Goal: Information Seeking & Learning: Check status

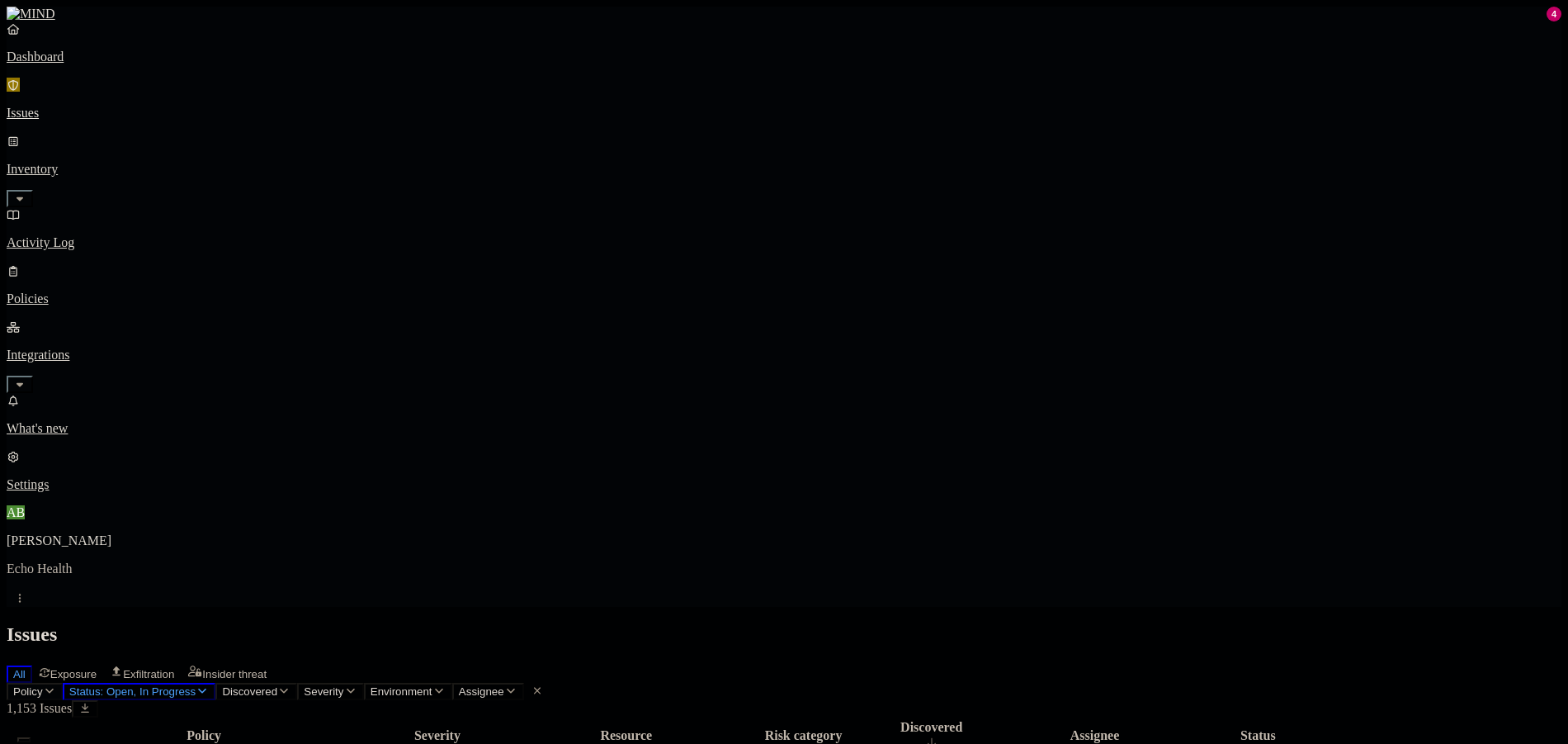
click at [54, 688] on icon "button" at bounding box center [49, 690] width 9 height 5
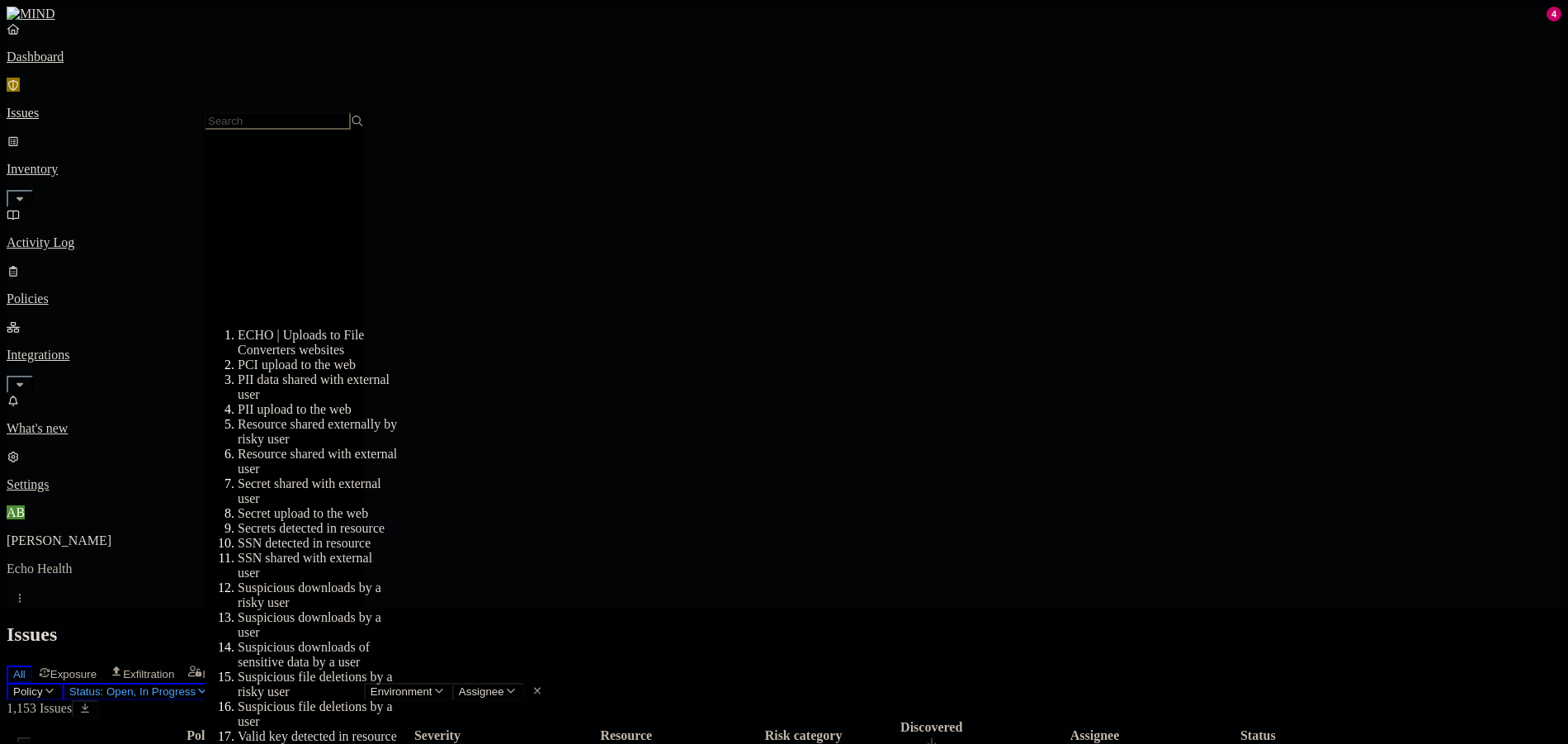
scroll to position [330, 0]
click at [309, 536] on div "SSN detected in resource" at bounding box center [316, 542] width 159 height 14
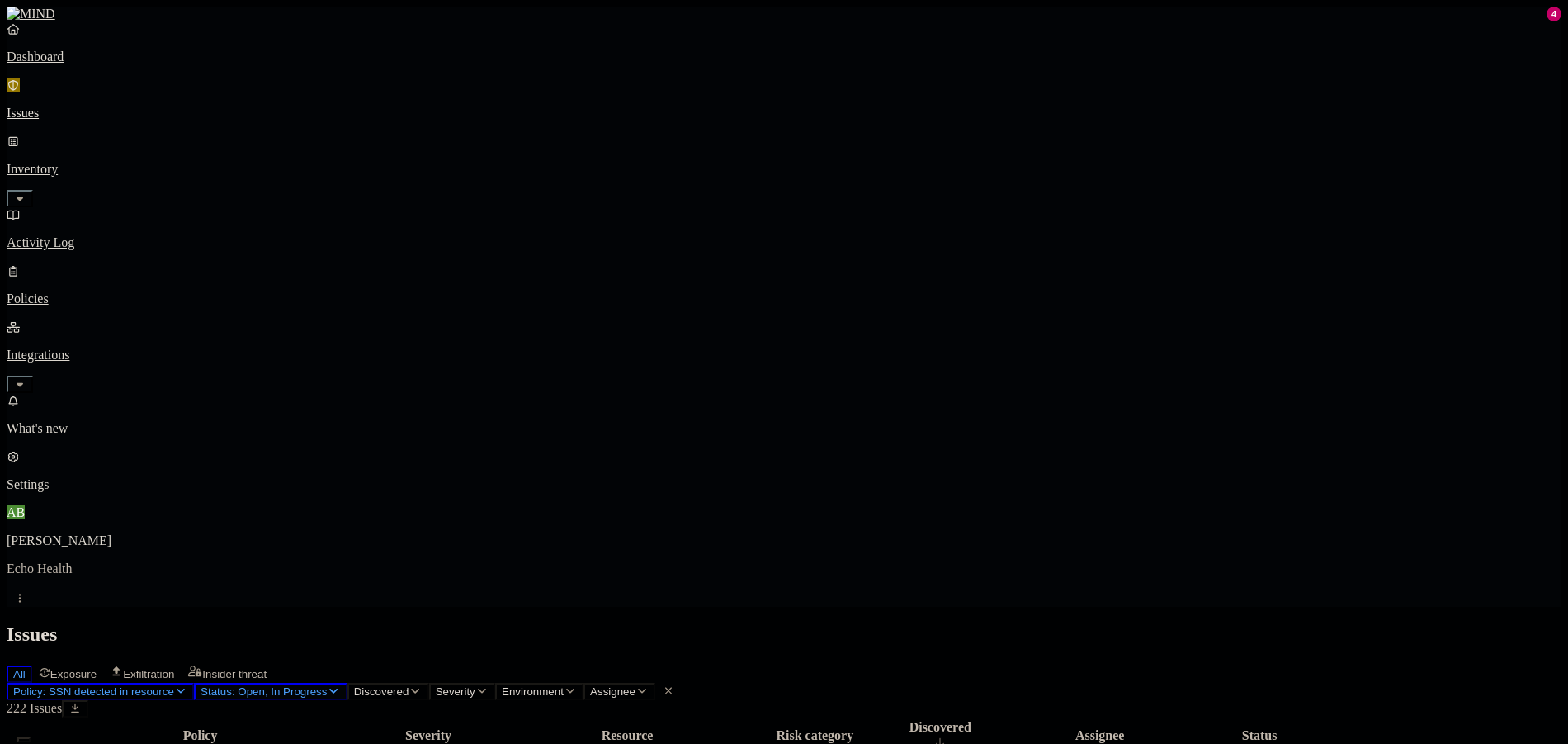
click at [327, 685] on span "Status: Open, In Progress" at bounding box center [263, 691] width 126 height 13
click at [441, 208] on span "In Progress" at bounding box center [437, 223] width 45 height 29
click at [439, 159] on span "Open" at bounding box center [429, 166] width 29 height 14
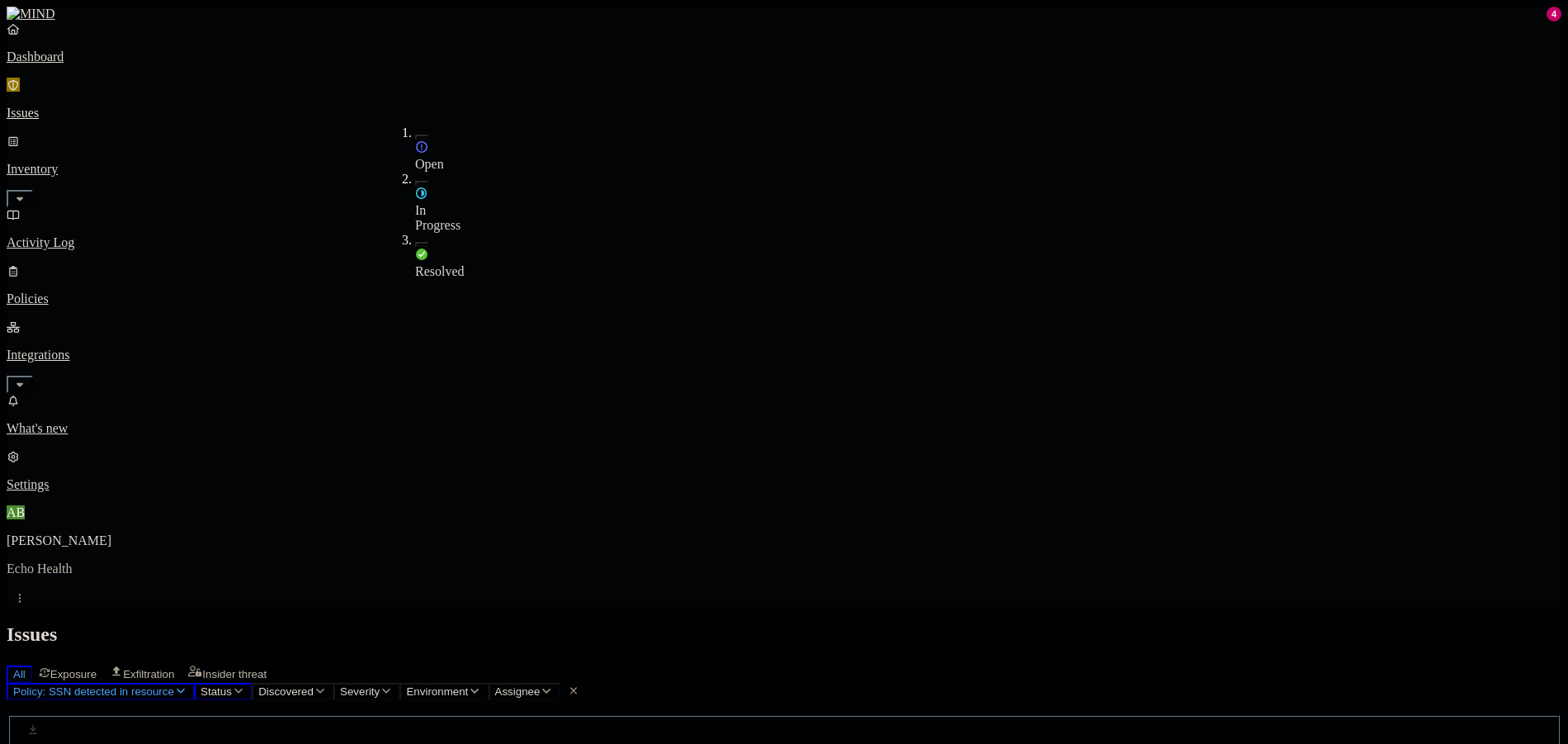
click at [452, 264] on span "Resolved" at bounding box center [439, 271] width 49 height 14
click at [884, 623] on h2 "Issues" at bounding box center [784, 634] width 1554 height 22
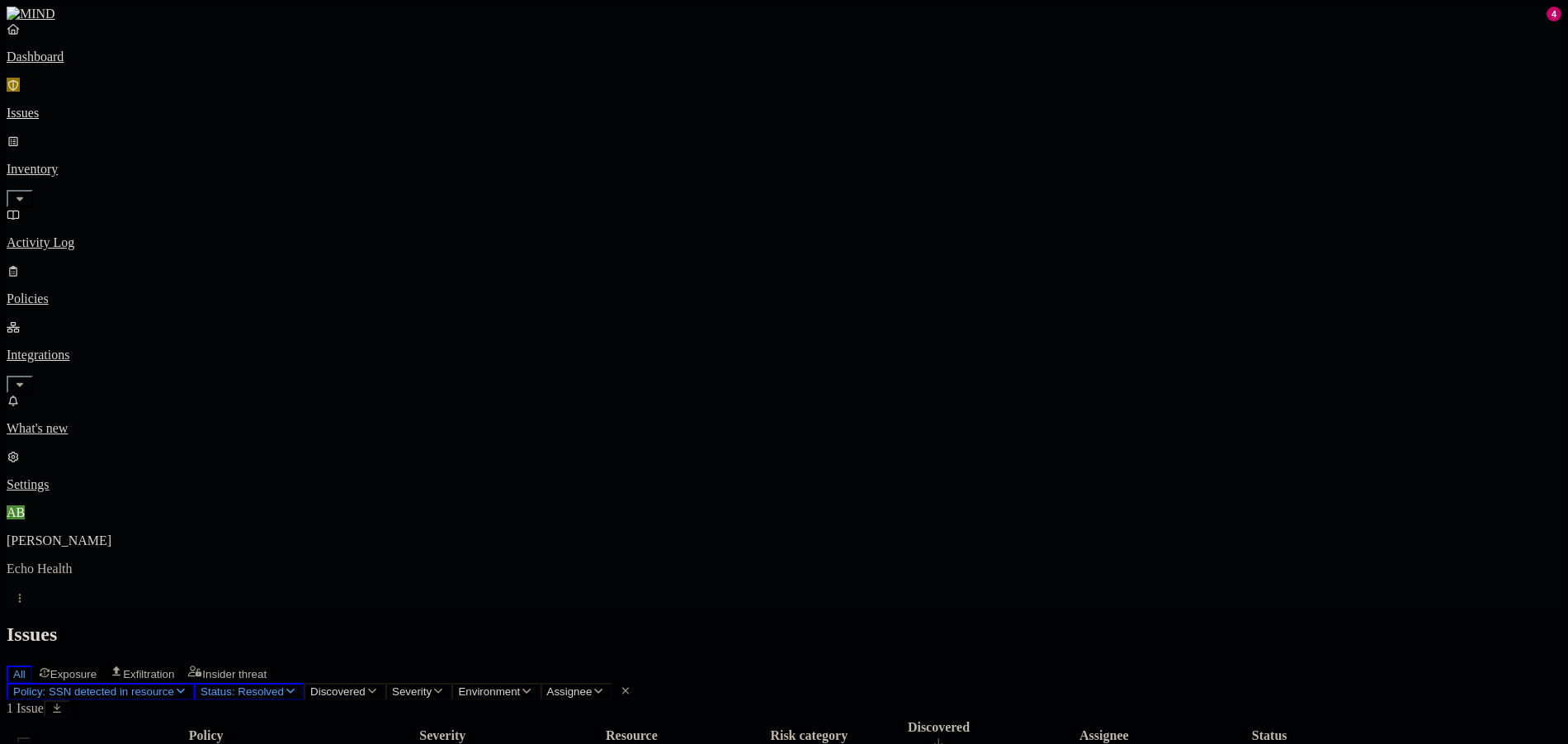
click at [284, 685] on span "Status: Resolved" at bounding box center [242, 691] width 83 height 13
click at [442, 266] on span "Resolved" at bounding box center [439, 273] width 49 height 14
click at [415, 173] on ol "Open In Progress Resolved" at bounding box center [399, 204] width 33 height 156
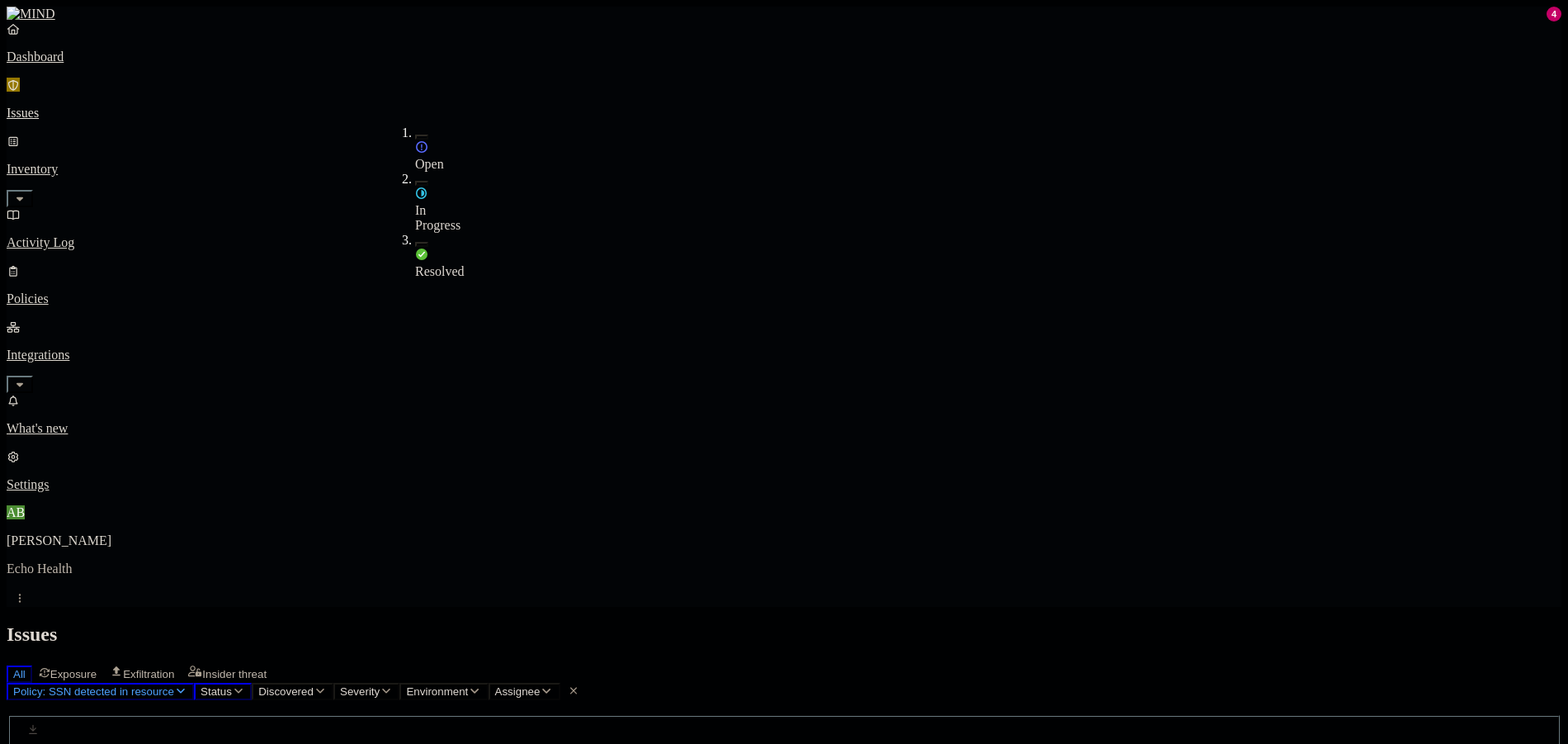
click at [415, 143] on ol "Open In Progress Resolved" at bounding box center [399, 202] width 33 height 153
click at [443, 157] on span "Open" at bounding box center [429, 164] width 29 height 14
click at [447, 206] on span "In Progress" at bounding box center [437, 220] width 45 height 29
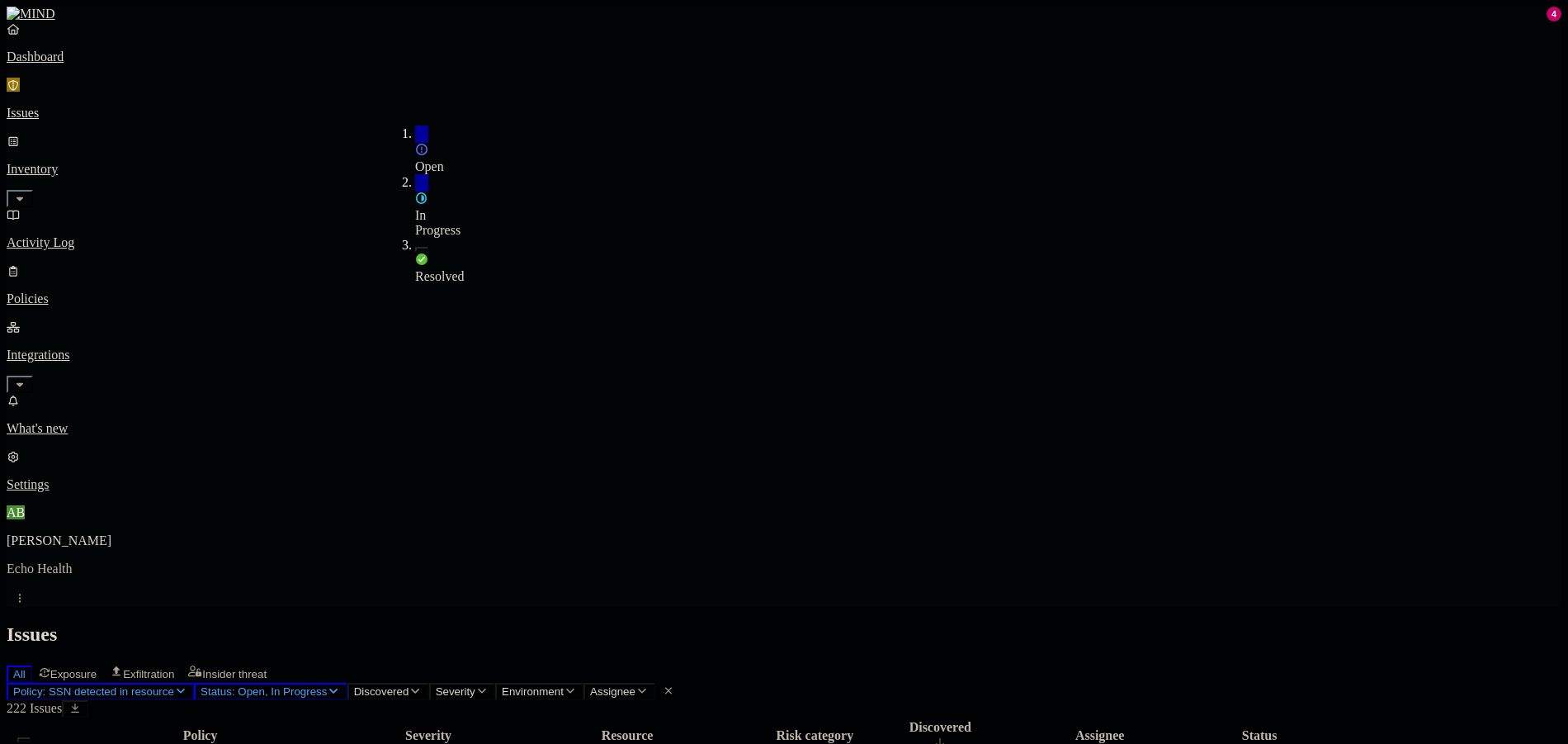
click at [902, 623] on h2 "Issues" at bounding box center [784, 634] width 1554 height 22
drag, startPoint x: 482, startPoint y: 92, endPoint x: 477, endPoint y: 98, distance: 7.8
click at [347, 682] on button "Status: Open, In Progress" at bounding box center [270, 691] width 153 height 17
click at [415, 138] on div "Open" at bounding box center [415, 150] width 0 height 48
click at [444, 157] on span "Open" at bounding box center [429, 164] width 29 height 14
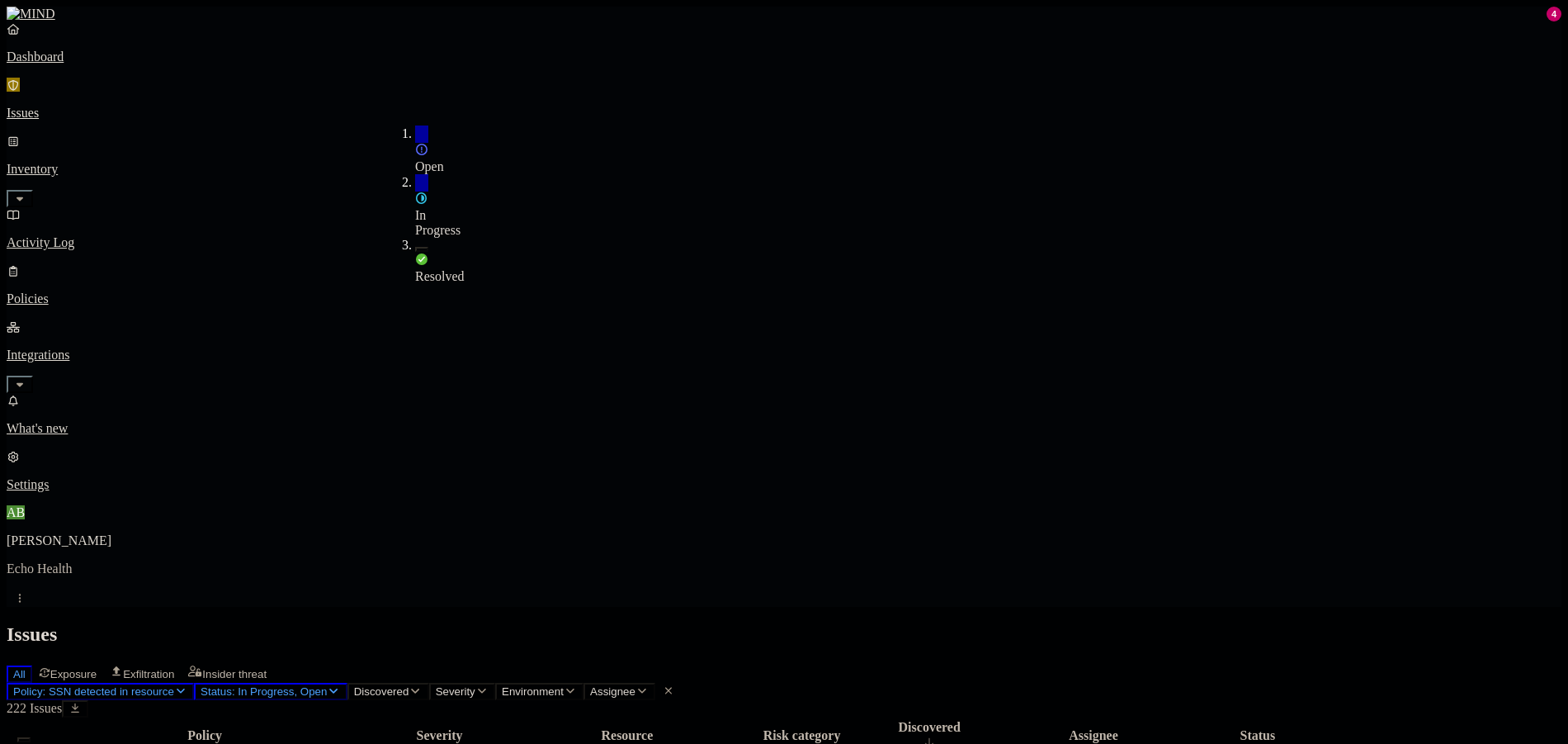
click at [1119, 623] on div "Issues" at bounding box center [784, 634] width 1554 height 22
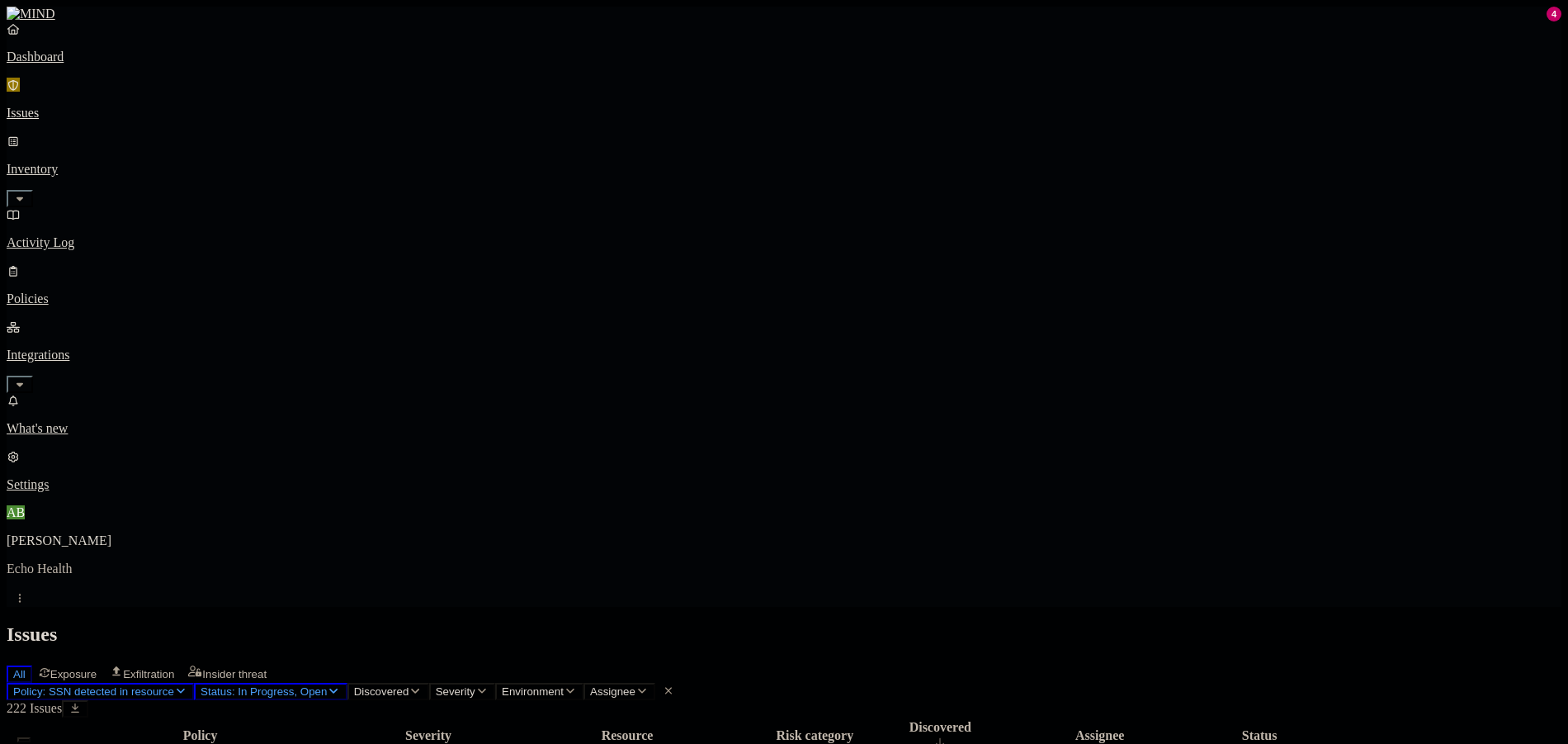
click at [823, 662] on div "All Exposure Exfiltration Insider threat" at bounding box center [784, 672] width 1554 height 20
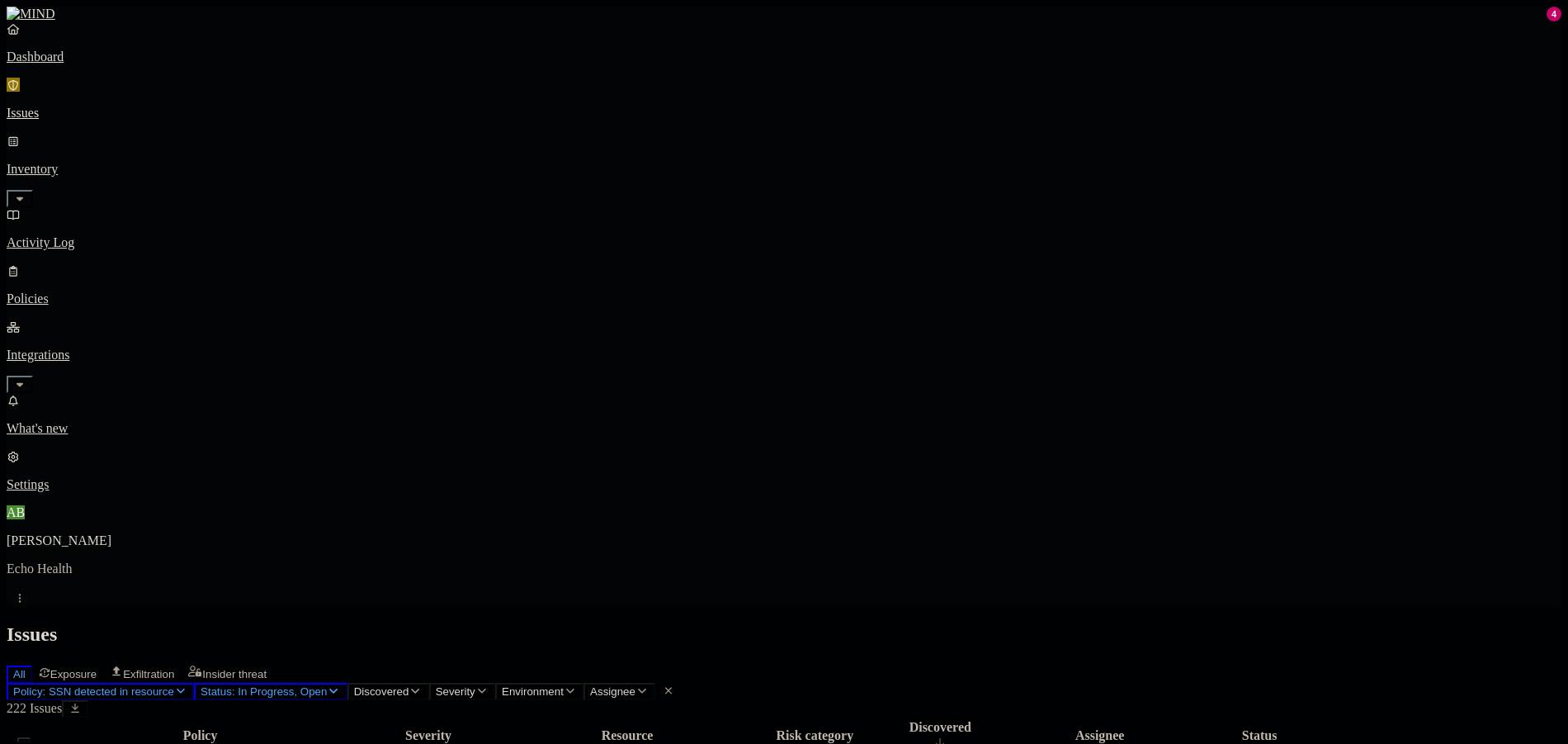
drag, startPoint x: 1088, startPoint y: 14, endPoint x: 1068, endPoint y: 2, distance: 23.3
click at [174, 685] on span "Policy: SSN detected in resource" at bounding box center [94, 691] width 161 height 13
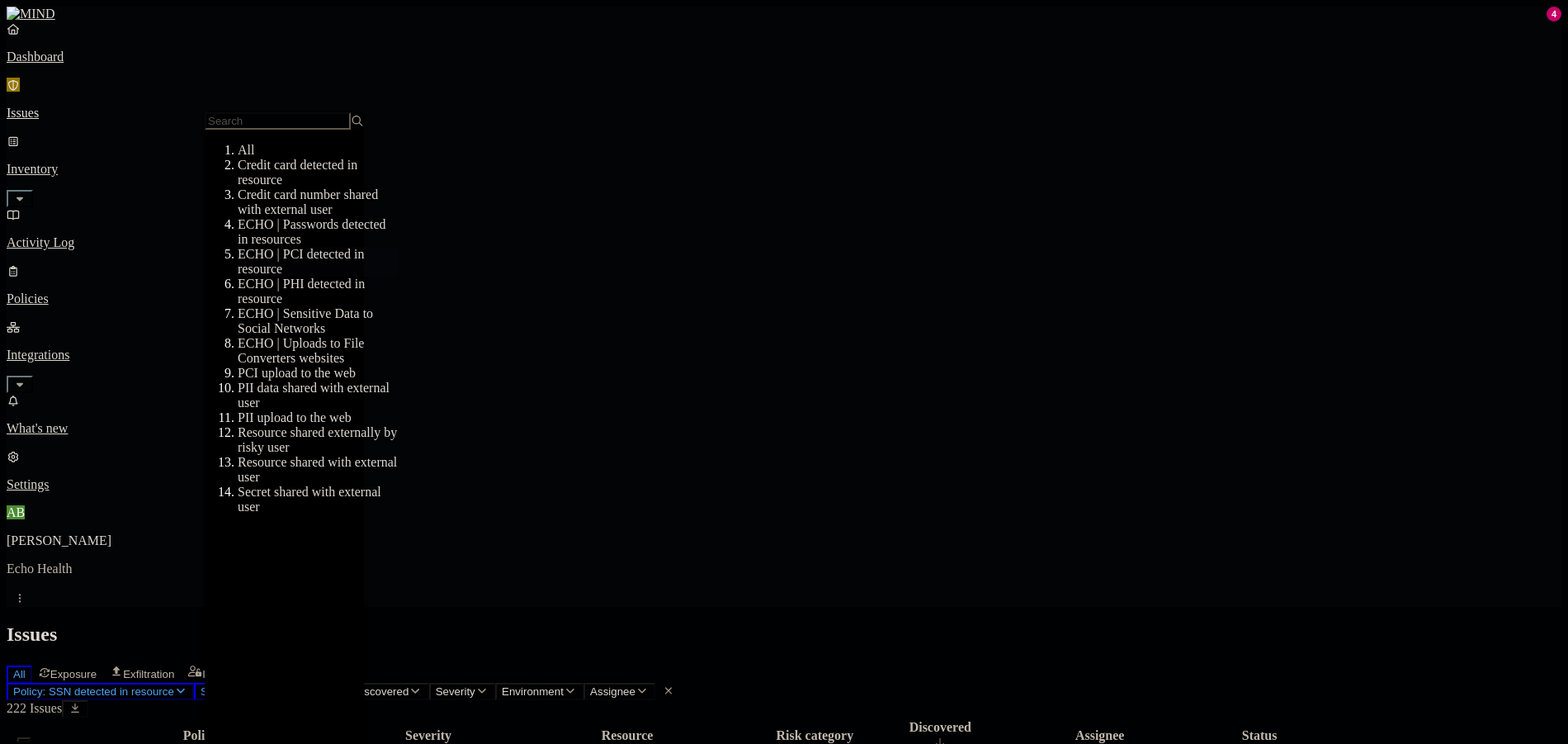
scroll to position [83, 0]
click at [316, 306] on div "ECHO | Sensitive Data to Social Networks" at bounding box center [316, 320] width 159 height 30
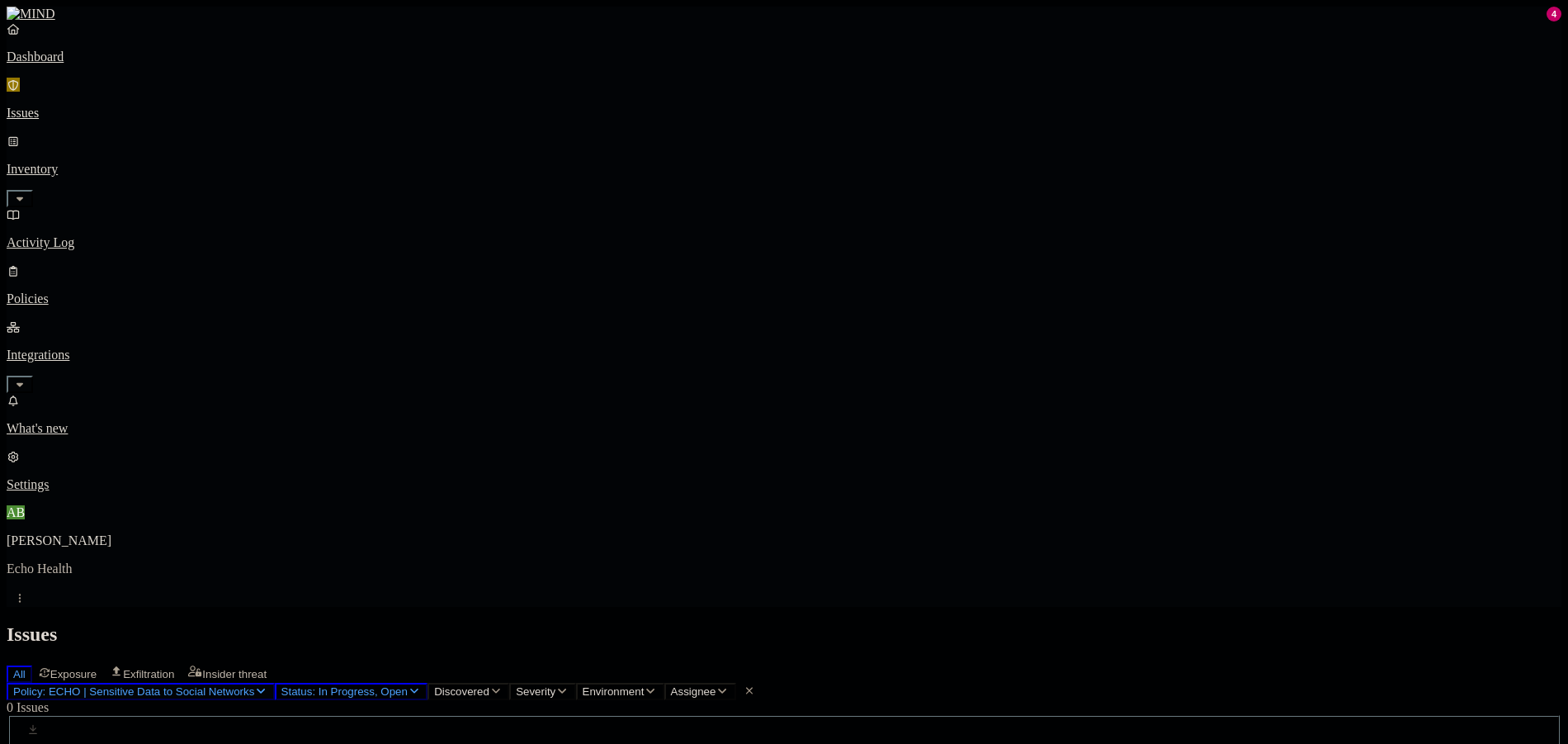
click at [254, 685] on span "Policy: ECHO | Sensitive Data to Social Networks" at bounding box center [134, 691] width 241 height 13
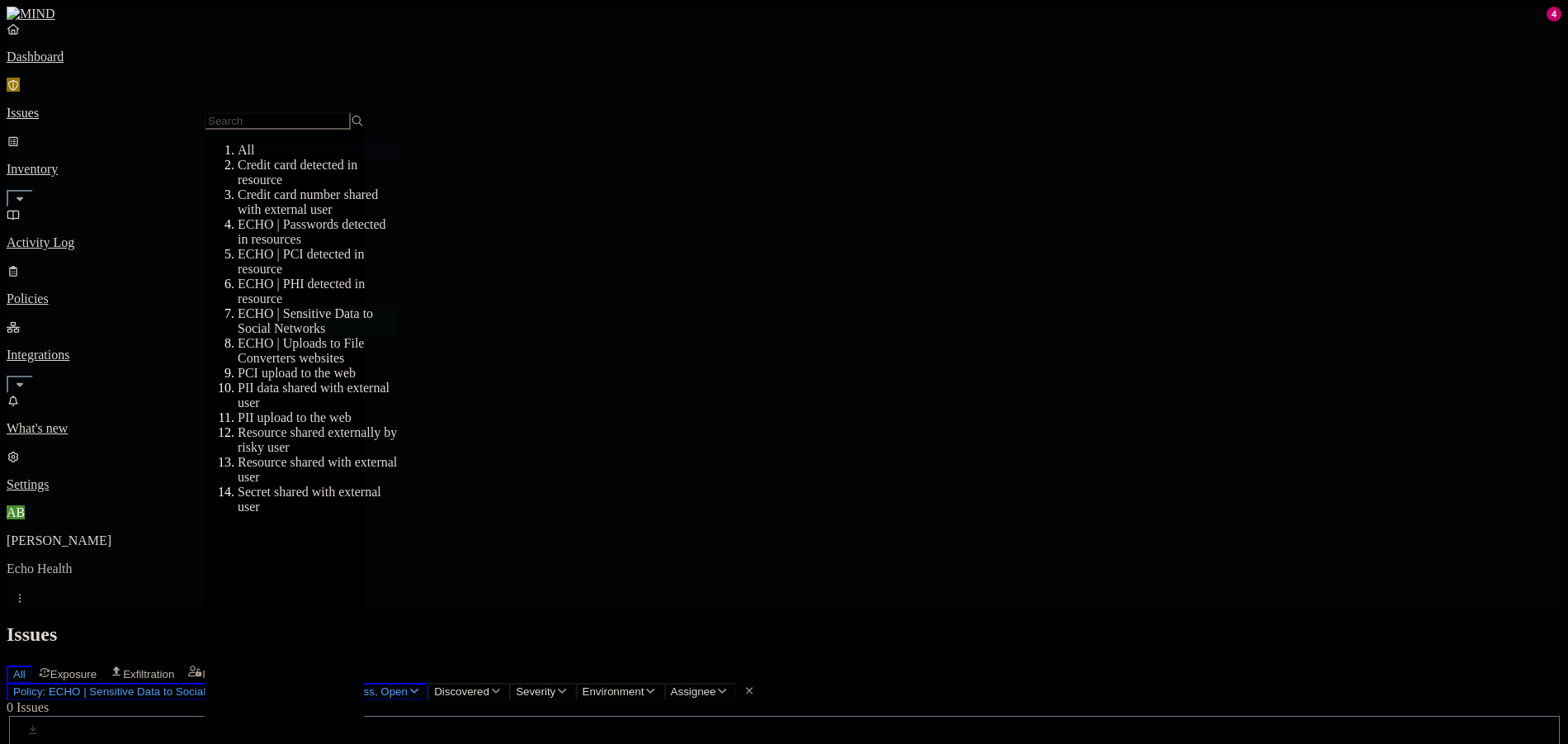
click at [408, 685] on span "Status: In Progress, Open" at bounding box center [344, 691] width 126 height 13
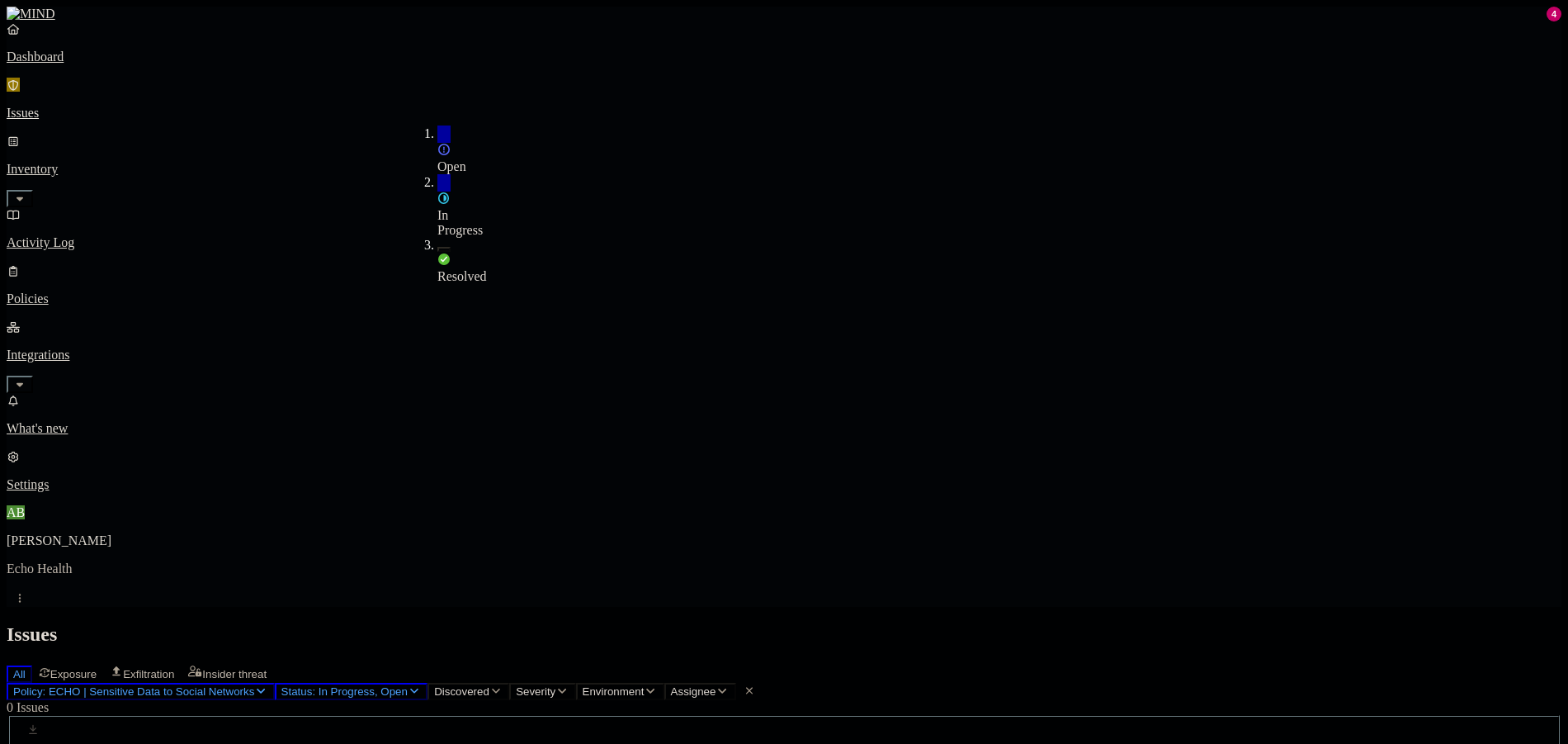
click at [437, 174] on div "In Progress" at bounding box center [437, 206] width 0 height 64
click at [437, 143] on div "Open" at bounding box center [437, 158] width 0 height 32
click at [473, 269] on span "Resolved" at bounding box center [461, 276] width 49 height 14
click at [437, 233] on div "Resolved" at bounding box center [437, 257] width 0 height 48
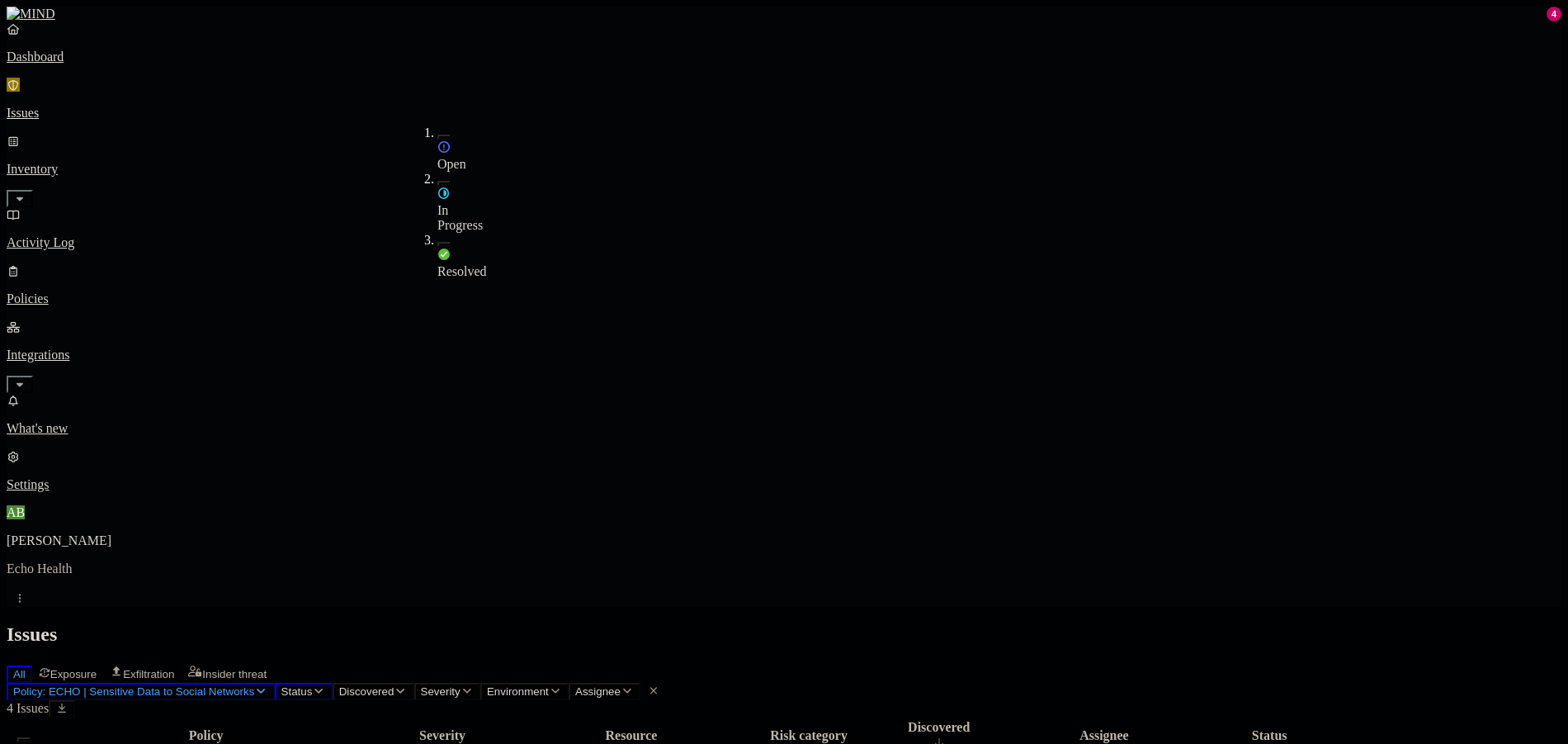
click at [437, 233] on div "Resolved" at bounding box center [437, 256] width 0 height 46
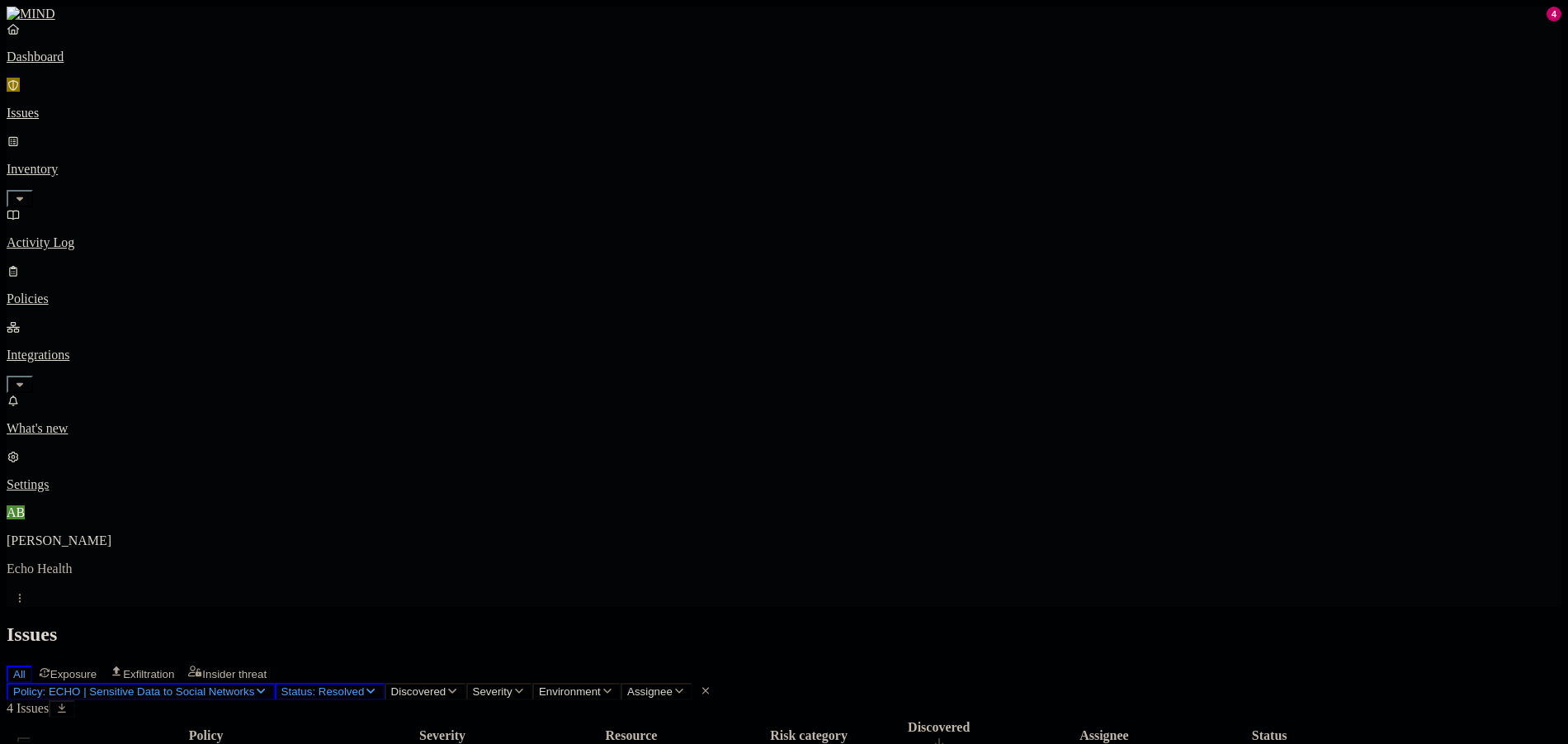
click at [233, 682] on button "Policy: ECHO | Sensitive Data to Social Networks" at bounding box center [141, 691] width 268 height 17
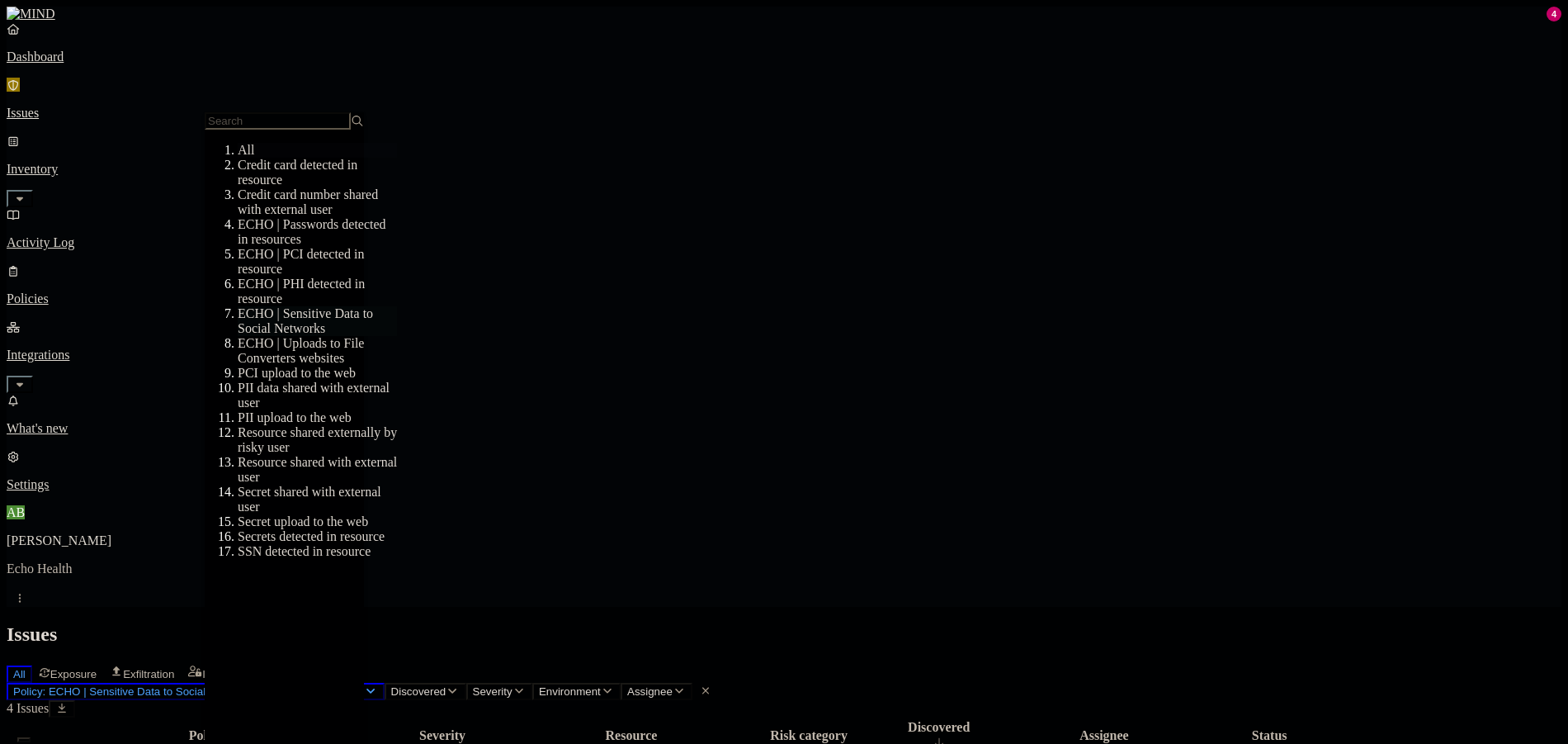
scroll to position [413, 0]
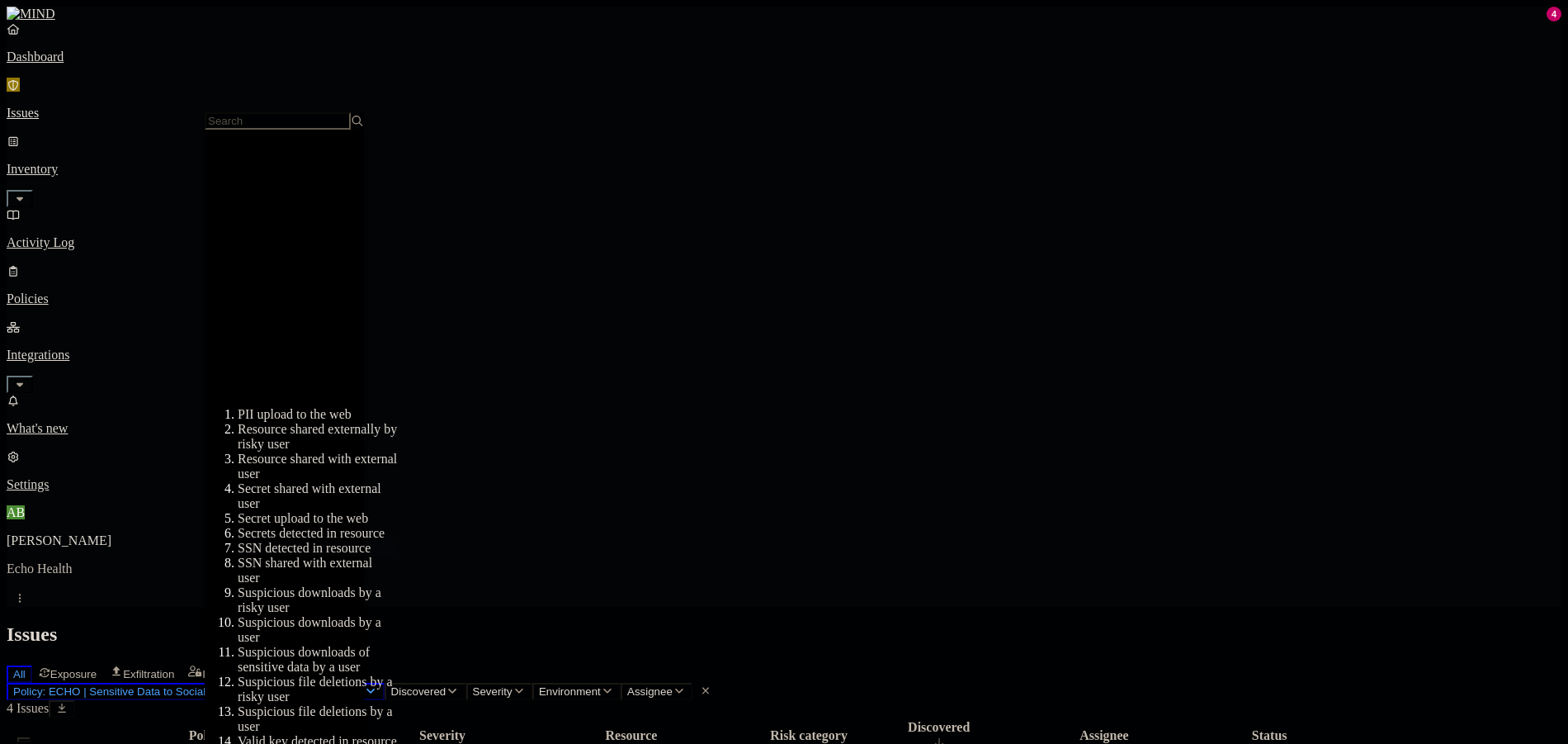
click at [289, 540] on div "SSN detected in resource" at bounding box center [316, 547] width 159 height 14
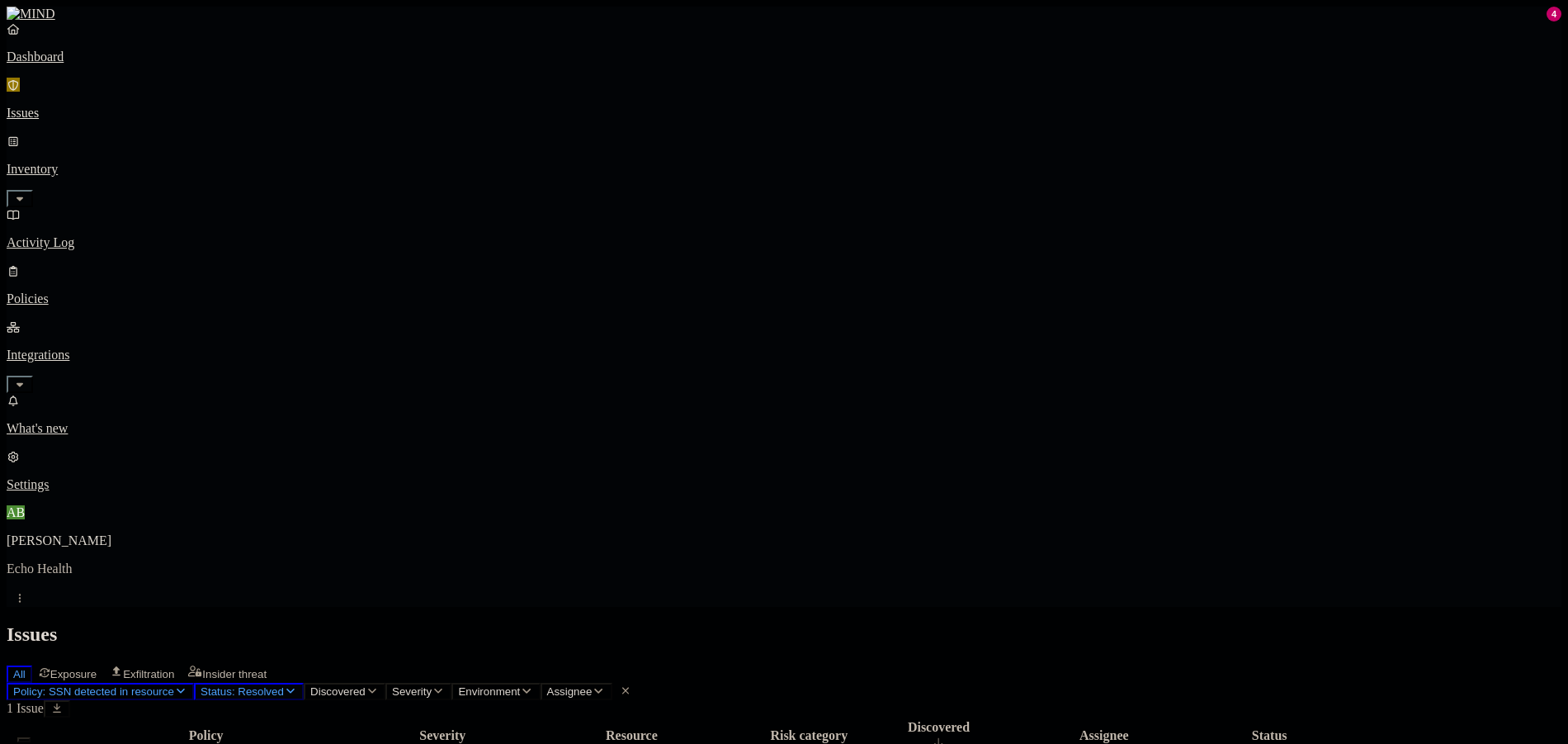
click at [284, 685] on span "Status: Resolved" at bounding box center [242, 691] width 83 height 13
click at [447, 203] on span "In Progress" at bounding box center [437, 217] width 45 height 29
click at [415, 125] on div "Open" at bounding box center [415, 149] width 0 height 46
click at [459, 266] on span "Resolved" at bounding box center [439, 273] width 49 height 14
click at [836, 623] on header "Issues All Exposure Exfiltration Insider threat" at bounding box center [784, 653] width 1554 height 60
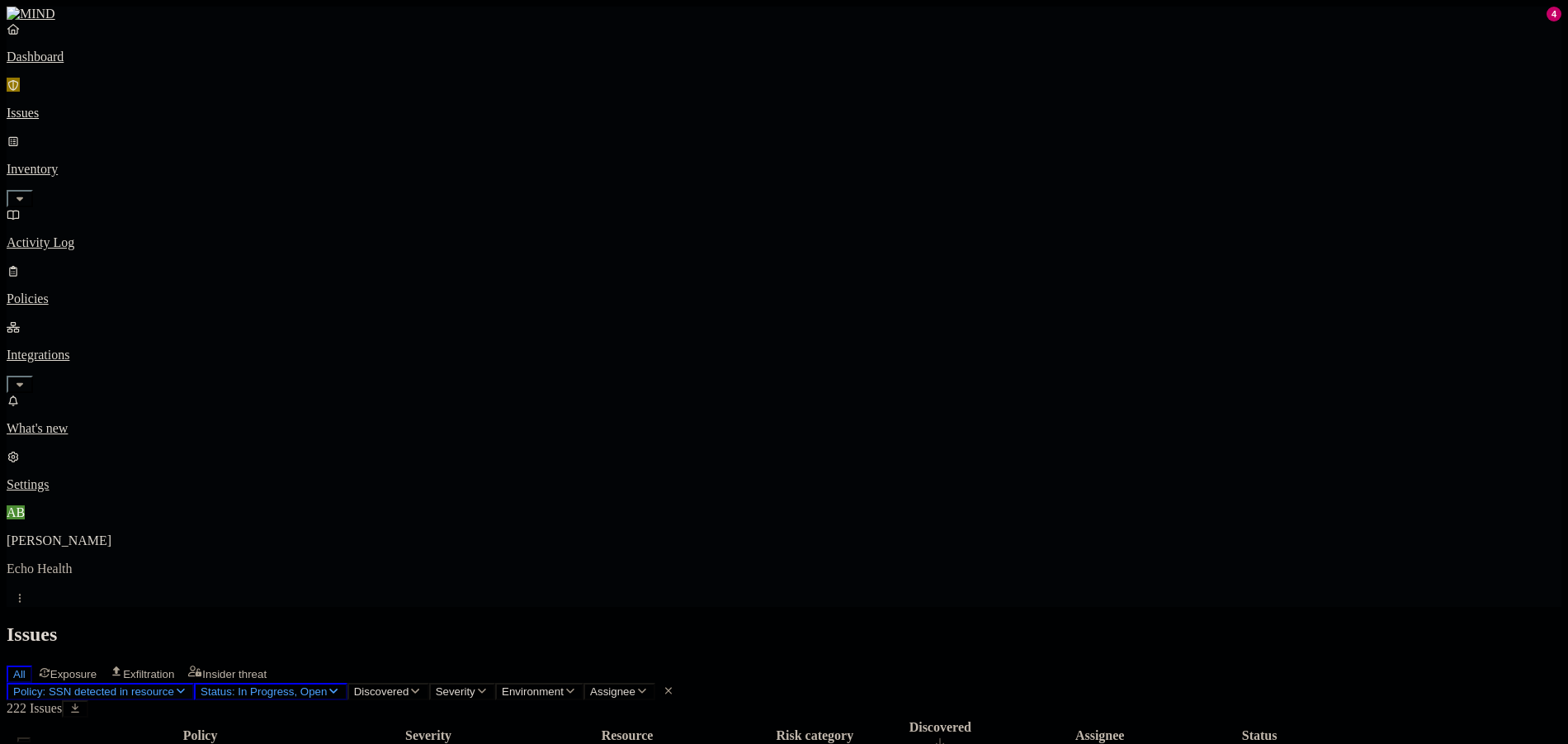
drag, startPoint x: 234, startPoint y: 93, endPoint x: 282, endPoint y: 105, distance: 49.5
click at [174, 685] on span "Policy: SSN detected in resource" at bounding box center [94, 691] width 161 height 13
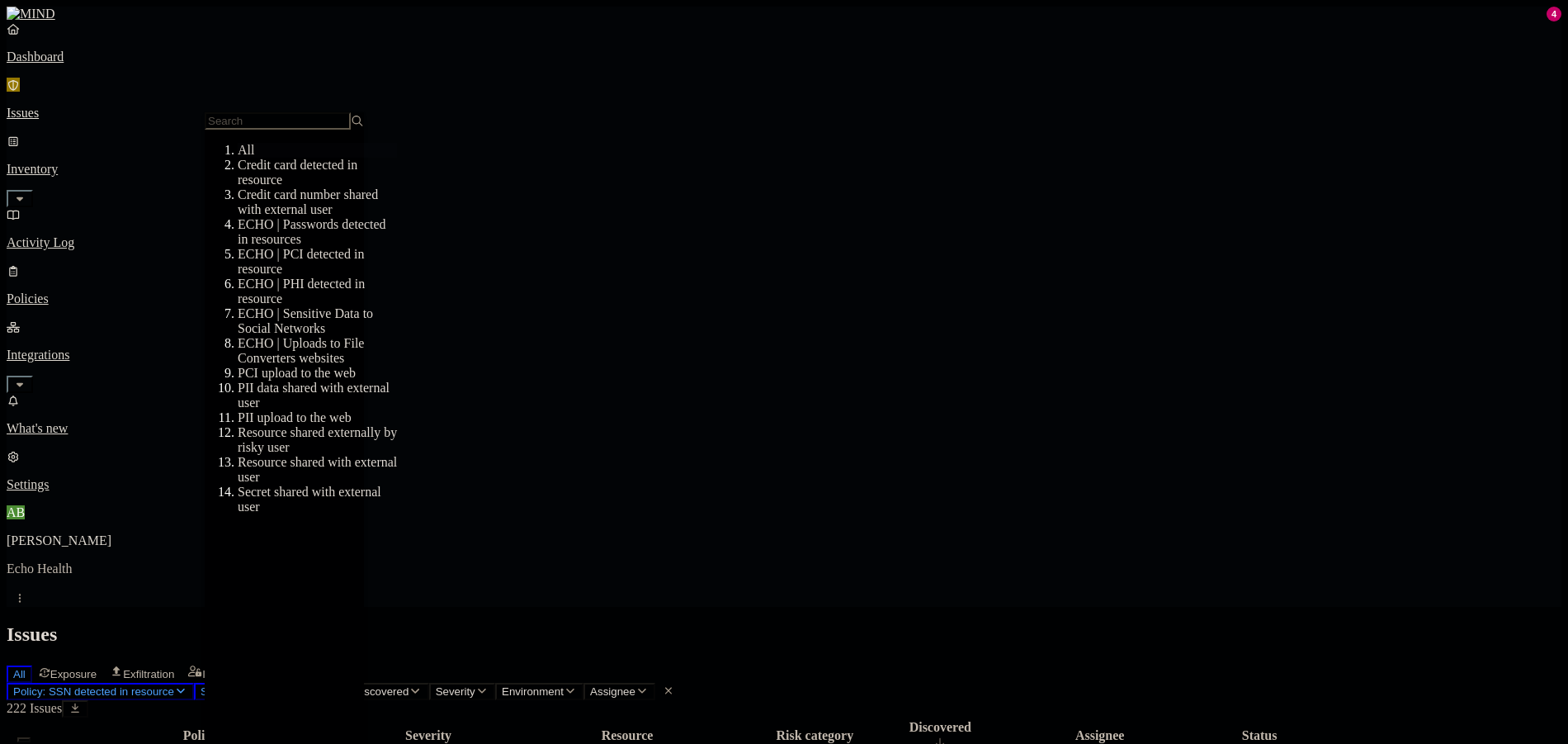
click at [930, 662] on div "All Exposure Exfiltration Insider threat" at bounding box center [784, 672] width 1554 height 20
